Goal: Contribute content: Contribute content

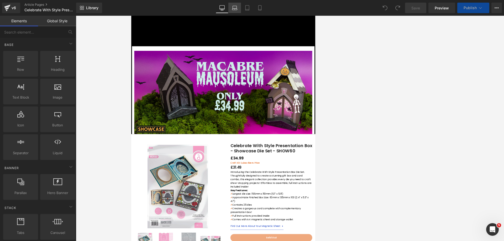
click at [240, 8] on link "Laptop" at bounding box center [234, 8] width 13 height 11
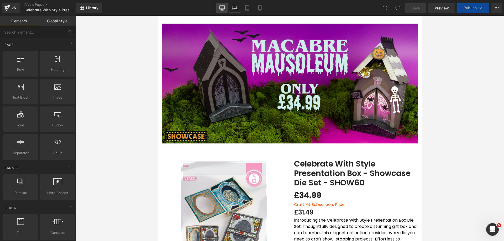
click at [218, 8] on link "Desktop" at bounding box center [222, 8] width 13 height 11
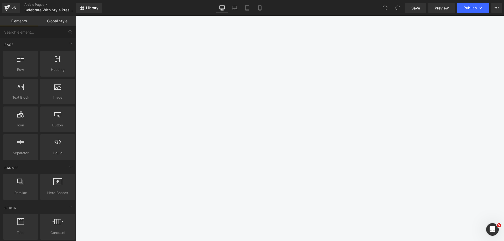
scroll to position [580, 0]
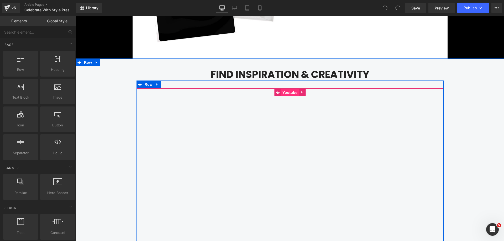
click at [251, 92] on span "Youtube" at bounding box center [290, 93] width 18 height 8
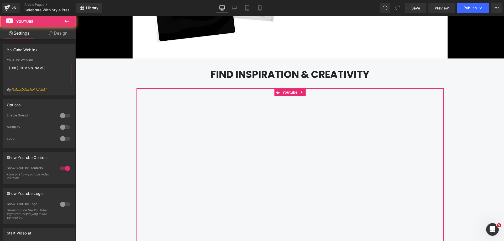
click at [22, 75] on textarea "[URL][DOMAIN_NAME]" at bounding box center [39, 74] width 65 height 21
paste textarea "J7nRxagmn8Q"
type textarea "[URL][DOMAIN_NAME]"
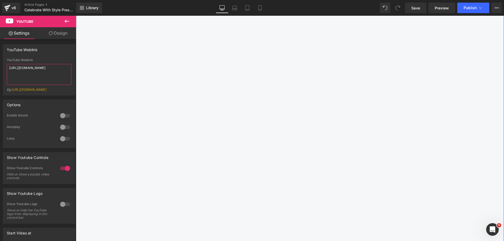
scroll to position [763, 0]
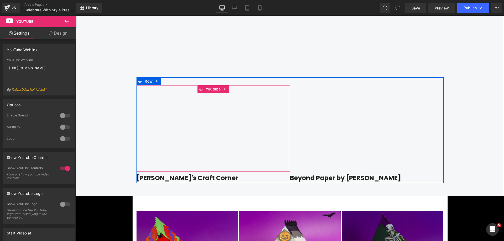
click at [210, 91] on span "Youtube" at bounding box center [213, 89] width 18 height 8
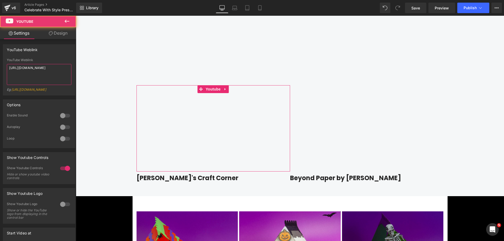
click at [48, 72] on textarea "[URL][DOMAIN_NAME]" at bounding box center [39, 74] width 65 height 21
paste textarea "J7nRxagmn8Q"
type textarea "[URL][DOMAIN_NAME]"
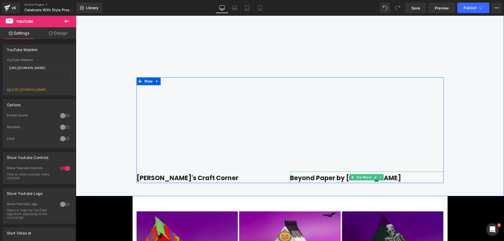
click at [251, 178] on strong "Beyond Paper by [PERSON_NAME]" at bounding box center [345, 178] width 111 height 9
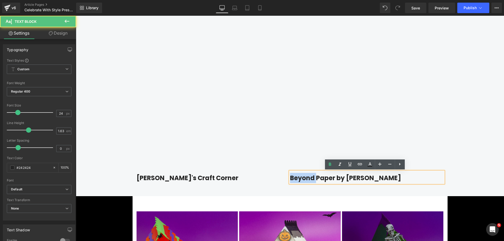
click at [251, 178] on strong "Beyond Paper by [PERSON_NAME]" at bounding box center [345, 178] width 111 height 9
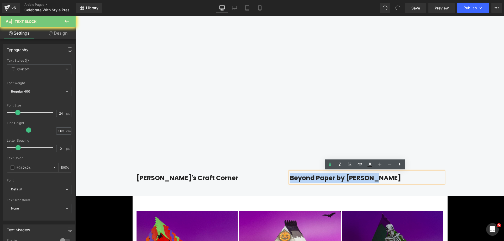
click at [251, 178] on strong "Beyond Paper by [PERSON_NAME]" at bounding box center [345, 178] width 111 height 9
copy strong "Beyond Paper by [PERSON_NAME]"
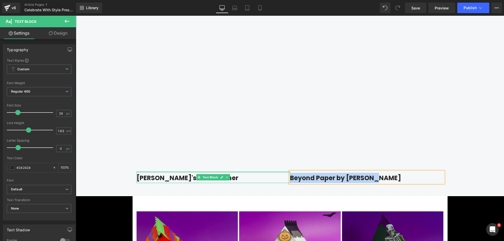
click at [160, 172] on div at bounding box center [214, 172] width 154 height 1
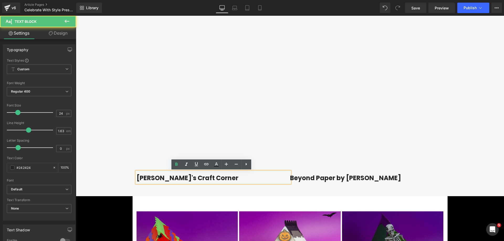
click at [159, 175] on strong "[PERSON_NAME]'s Craft Corner" at bounding box center [188, 178] width 102 height 9
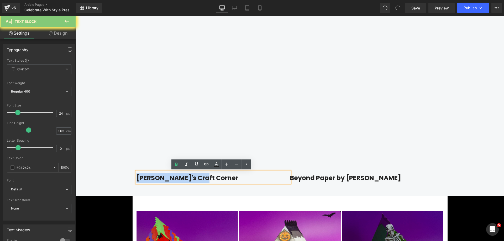
click at [159, 175] on strong "[PERSON_NAME]'s Craft Corner" at bounding box center [188, 178] width 102 height 9
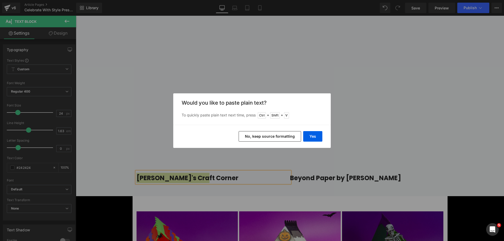
drag, startPoint x: 285, startPoint y: 138, endPoint x: 208, endPoint y: 122, distance: 78.1
click at [251, 138] on button "No, keep source formatting" at bounding box center [270, 136] width 63 height 11
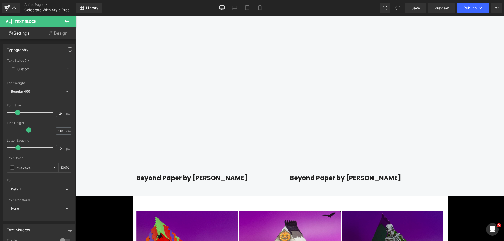
click at [117, 117] on div "Find Inspiration & Creativity Heading Youtube Row Youtube Beyond Paper by Victo…" at bounding box center [290, 33] width 428 height 301
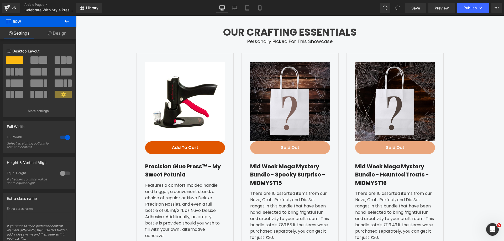
scroll to position [1341, 0]
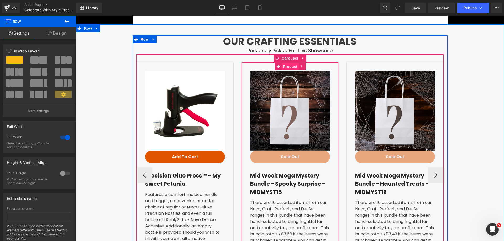
click at [251, 67] on span "Product" at bounding box center [290, 67] width 17 height 8
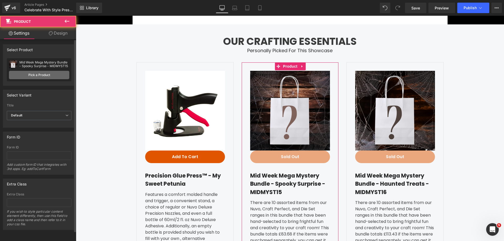
click at [47, 75] on link "Pick a Product" at bounding box center [39, 75] width 60 height 8
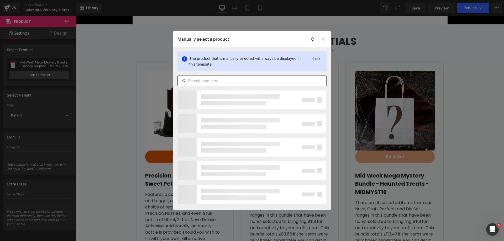
click at [251, 79] on input "text" at bounding box center [252, 81] width 149 height 6
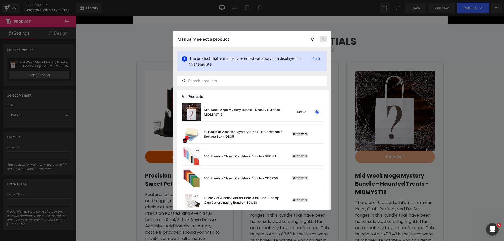
click at [251, 39] on div at bounding box center [323, 39] width 6 height 6
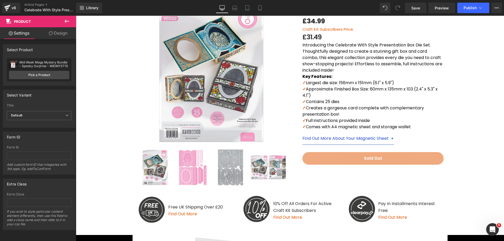
scroll to position [186, 0]
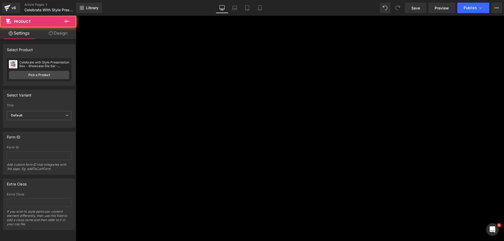
drag, startPoint x: 113, startPoint y: 70, endPoint x: 211, endPoint y: 166, distance: 136.5
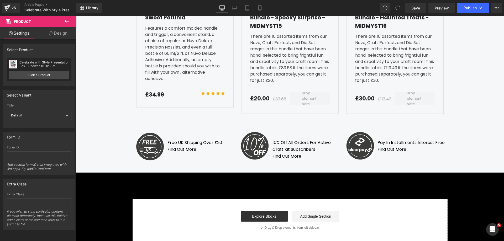
scroll to position [1376, 0]
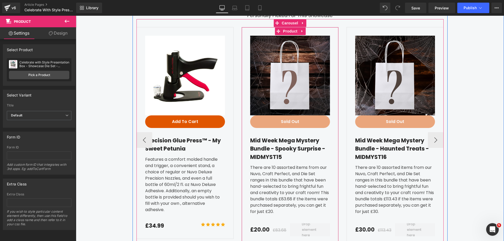
drag, startPoint x: 285, startPoint y: 32, endPoint x: 242, endPoint y: 36, distance: 43.2
click at [251, 32] on span "Product" at bounding box center [290, 31] width 17 height 8
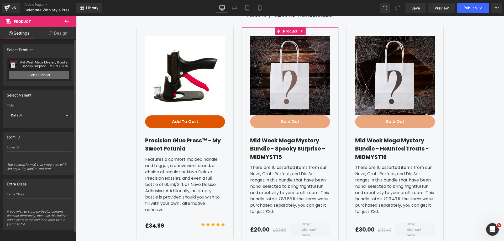
click at [39, 77] on link "Pick a Product" at bounding box center [39, 75] width 60 height 8
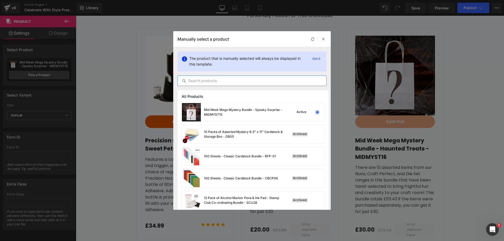
click at [205, 80] on input "text" at bounding box center [252, 81] width 149 height 6
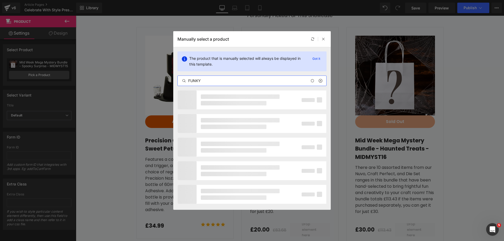
type input "FUNKY"
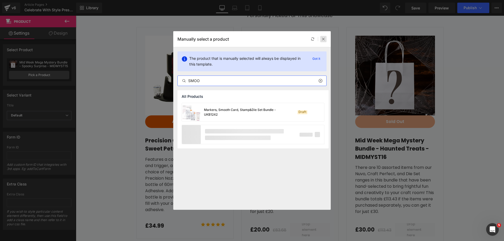
type input "SMOO"
click at [251, 38] on icon at bounding box center [324, 39] width 4 height 4
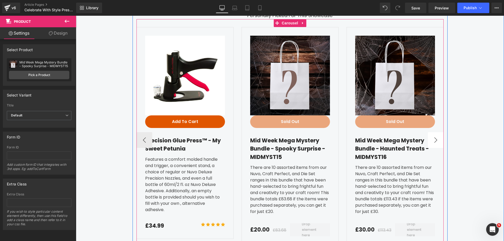
click at [251, 137] on button "›" at bounding box center [436, 140] width 16 height 16
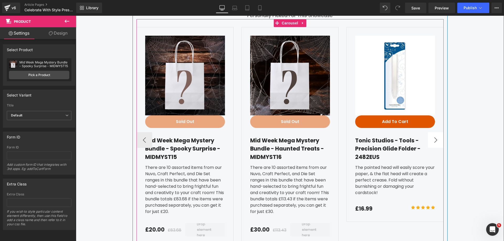
click at [251, 137] on button "›" at bounding box center [436, 140] width 16 height 16
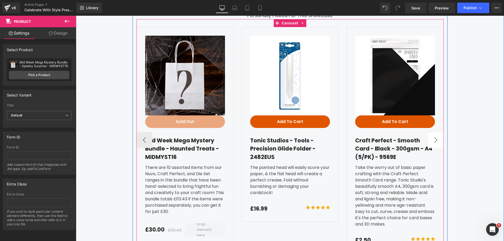
click at [251, 137] on button "›" at bounding box center [436, 140] width 16 height 16
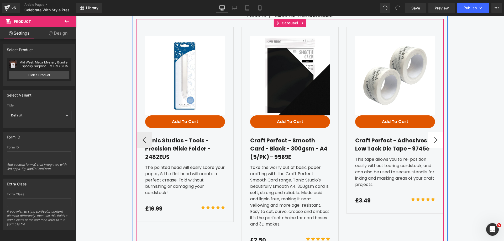
click at [251, 137] on button "›" at bounding box center [436, 140] width 16 height 16
click at [144, 141] on button "‹" at bounding box center [145, 140] width 16 height 16
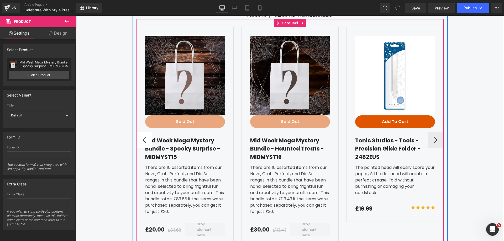
click at [144, 141] on button "‹" at bounding box center [145, 140] width 16 height 16
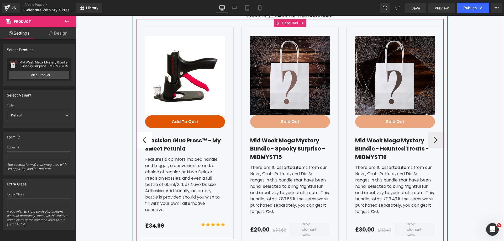
click at [144, 141] on button "‹" at bounding box center [145, 140] width 16 height 16
click at [251, 32] on span "Product" at bounding box center [290, 31] width 17 height 8
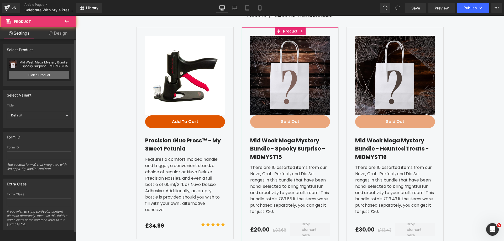
click at [48, 76] on link "Pick a Product" at bounding box center [39, 75] width 60 height 8
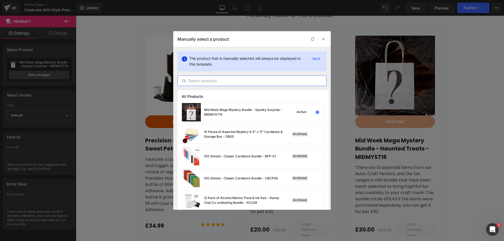
click at [202, 80] on input "text" at bounding box center [252, 81] width 149 height 6
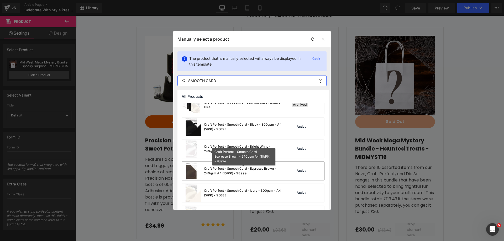
scroll to position [210, 0]
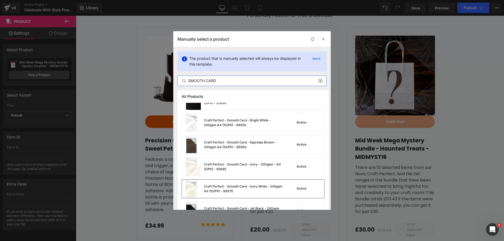
type input "SMOOTH CARD"
click at [219, 189] on div "Craft Perfect - Smooth Card - Ivory White - 240gsm A4 (10/PK) - 9897E" at bounding box center [243, 188] width 79 height 9
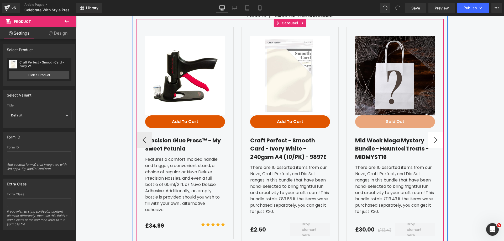
click at [251, 142] on button "›" at bounding box center [436, 140] width 16 height 16
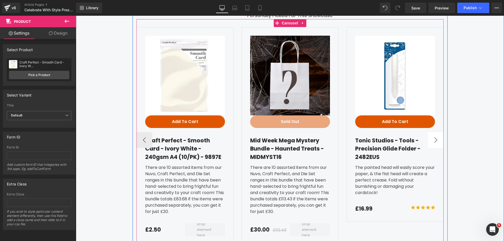
click at [251, 137] on button "›" at bounding box center [436, 140] width 16 height 16
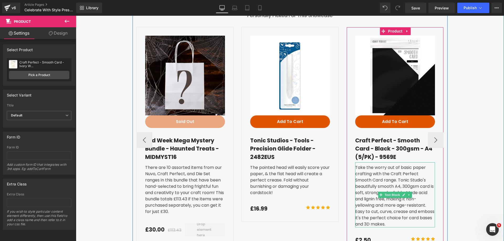
click at [251, 182] on div "Take the worry out of basic paper crafting with the Craft Perfect Smooth Card r…" at bounding box center [395, 195] width 80 height 65
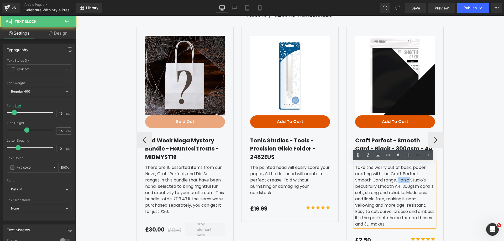
click at [251, 182] on div "Take the worry out of basic paper crafting with the Craft Perfect Smooth Card r…" at bounding box center [395, 195] width 80 height 65
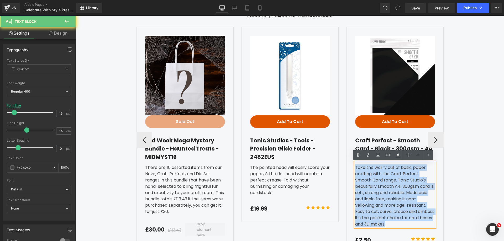
click at [251, 182] on div "Take the worry out of basic paper crafting with the Craft Perfect Smooth Card r…" at bounding box center [395, 195] width 80 height 65
copy div "Take the worry out of basic paper crafting with the Craft Perfect Smooth Card r…"
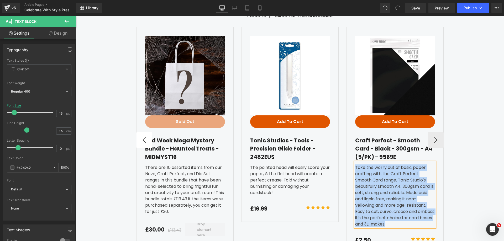
click at [137, 142] on button "‹" at bounding box center [145, 140] width 16 height 16
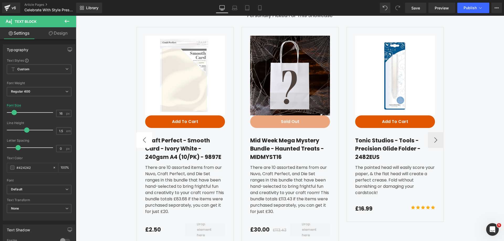
click at [143, 141] on button "‹" at bounding box center [145, 140] width 16 height 16
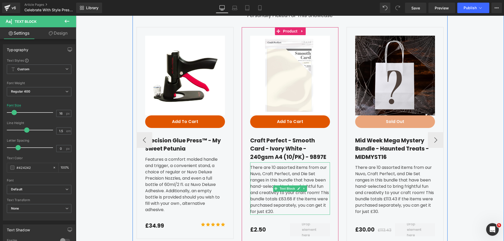
click at [251, 194] on div "There are 10 assorted items from our Nuvo, Craft Perfect, and Die Set ranges in…" at bounding box center [290, 189] width 80 height 53
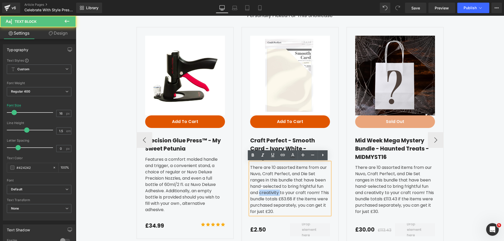
click at [251, 194] on div "There are 10 assorted items from our Nuvo, Craft Perfect, and Die Set ranges in…" at bounding box center [290, 189] width 80 height 53
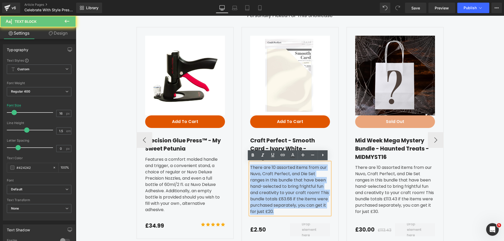
click at [251, 194] on div "There are 10 assorted items from our Nuvo, Craft Perfect, and Die Set ranges in…" at bounding box center [290, 189] width 80 height 53
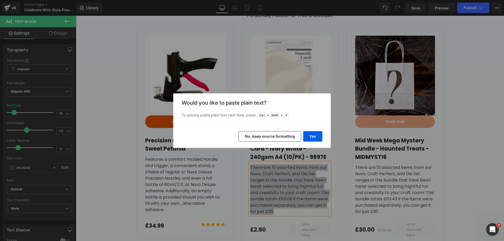
click at [251, 137] on button "No, keep source formatting" at bounding box center [270, 136] width 63 height 11
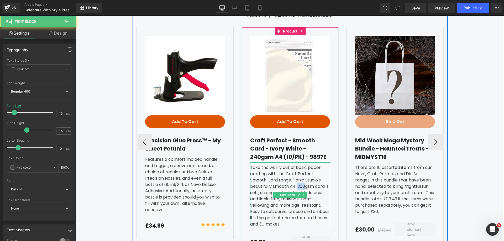
drag, startPoint x: 274, startPoint y: 186, endPoint x: 281, endPoint y: 179, distance: 9.9
click at [251, 187] on div "Take the worry out of basic paper crafting with the Craft Perfect Smooth Card r…" at bounding box center [290, 195] width 80 height 65
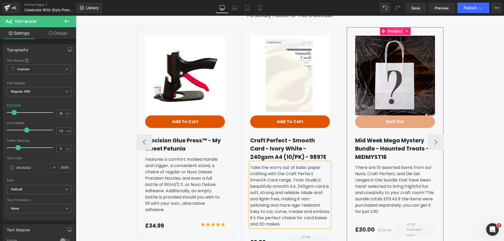
click at [251, 32] on span "Product" at bounding box center [395, 31] width 17 height 8
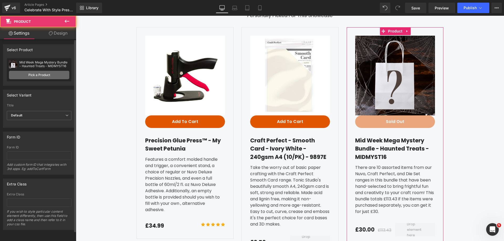
click at [21, 72] on link "Pick a Product" at bounding box center [39, 75] width 60 height 8
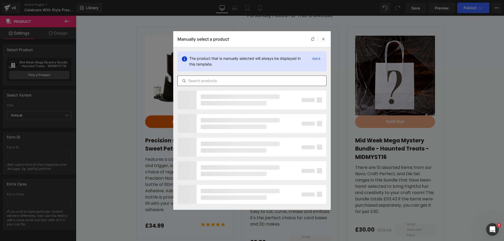
click at [202, 81] on input "text" at bounding box center [252, 81] width 149 height 6
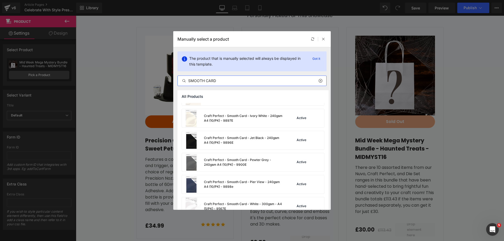
scroll to position [289, 0]
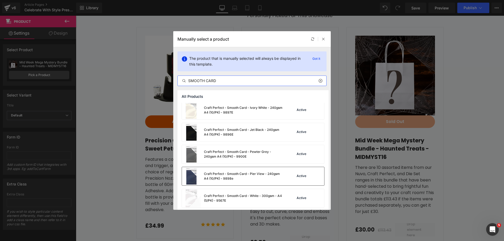
type input "SMOOTH CARD"
click at [231, 172] on div "Craft Perfect - Smooth Card - Pier View - 240gsm A4 (10/PK) - 9898e" at bounding box center [243, 176] width 79 height 9
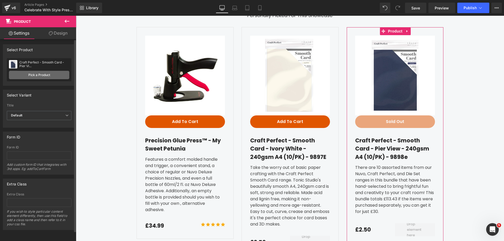
click at [63, 74] on link "Pick a Product" at bounding box center [39, 75] width 60 height 8
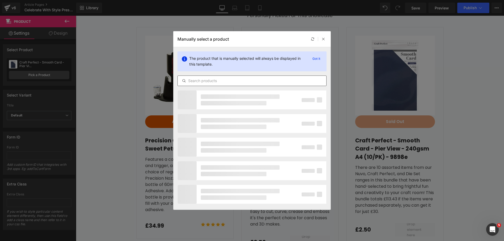
click at [239, 81] on input "text" at bounding box center [252, 81] width 149 height 6
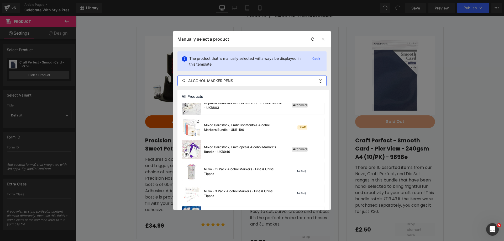
scroll to position [184, 0]
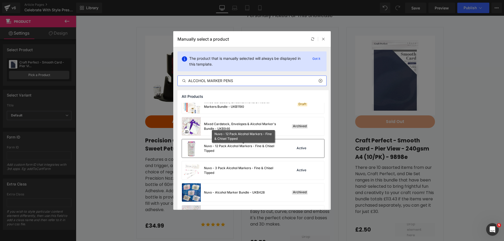
type input "ALCOHOL MARKER PENS"
click at [251, 152] on div "Nuvo - 12 Pack Alcohol Markers - Fine & Chisel Tipped" at bounding box center [243, 148] width 79 height 9
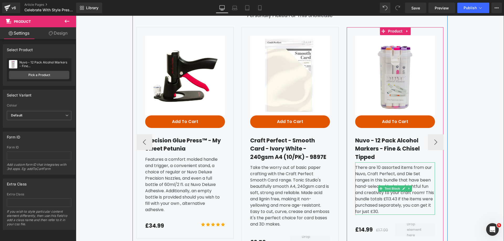
click at [251, 184] on div "There are 10 assorted items from our Nuvo, Craft Perfect, and Die Set ranges in…" at bounding box center [395, 189] width 80 height 53
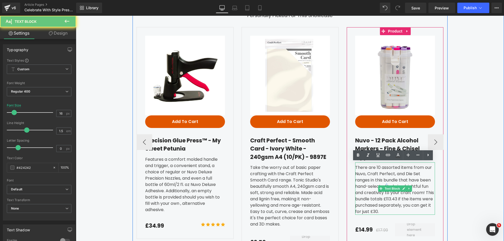
click at [251, 184] on div "There are 10 assorted items from our Nuvo, Craft Perfect, and Die Set ranges in…" at bounding box center [395, 189] width 80 height 53
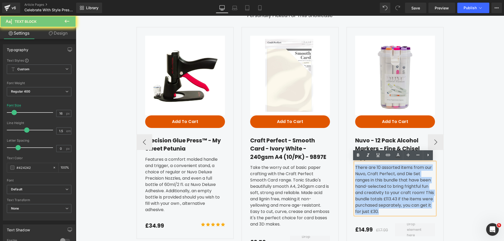
click at [251, 184] on div "There are 10 assorted items from our Nuvo, Craft Perfect, and Die Set ranges in…" at bounding box center [395, 189] width 80 height 53
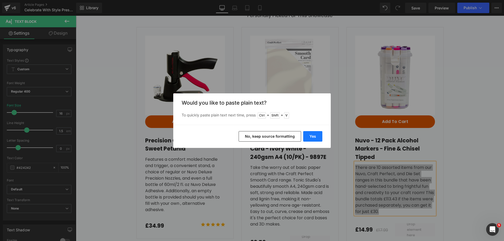
click at [251, 141] on button "Yes" at bounding box center [312, 136] width 19 height 11
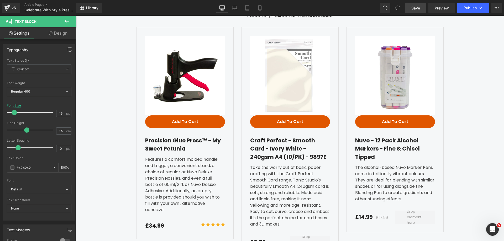
click at [251, 7] on span "Save" at bounding box center [416, 8] width 9 height 6
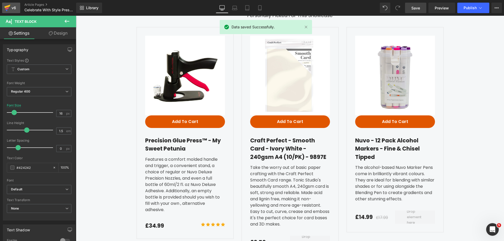
click at [9, 6] on icon at bounding box center [7, 6] width 6 height 3
